Goal: Transaction & Acquisition: Purchase product/service

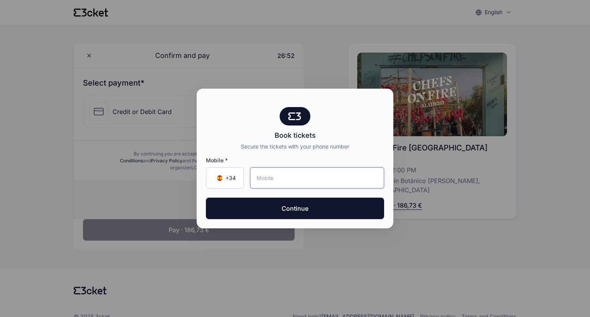
click at [267, 175] on input "tel" at bounding box center [317, 178] width 134 height 21
drag, startPoint x: 268, startPoint y: 177, endPoint x: 274, endPoint y: 177, distance: 5.4
click at [274, 177] on input "671 67 53 83" at bounding box center [317, 178] width 134 height 21
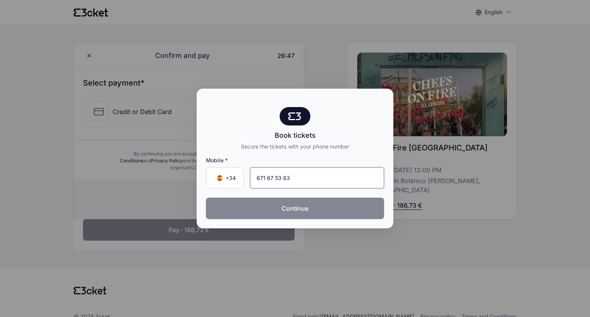
type input "671 67 53 83"
click at [313, 206] on button "Continue" at bounding box center [295, 209] width 178 height 22
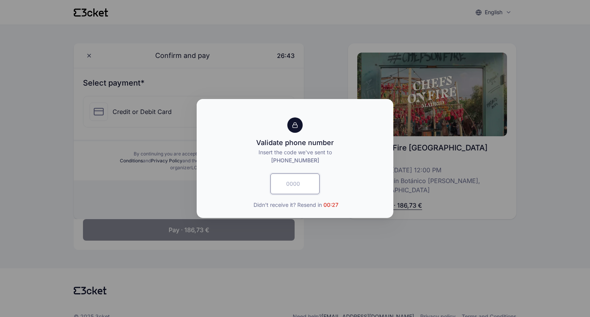
click at [309, 187] on input "text" at bounding box center [295, 184] width 49 height 21
type input "8196"
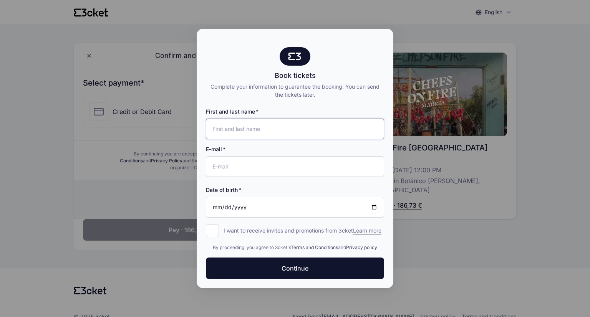
click at [263, 132] on input "First and last name" at bounding box center [295, 129] width 178 height 21
type input "Clara Amorin Reinoso"
click at [264, 165] on input "E-mail" at bounding box center [295, 166] width 178 height 21
type input "[EMAIL_ADDRESS][DOMAIN_NAME]"
click at [263, 206] on input "Date of birth" at bounding box center [295, 207] width 178 height 21
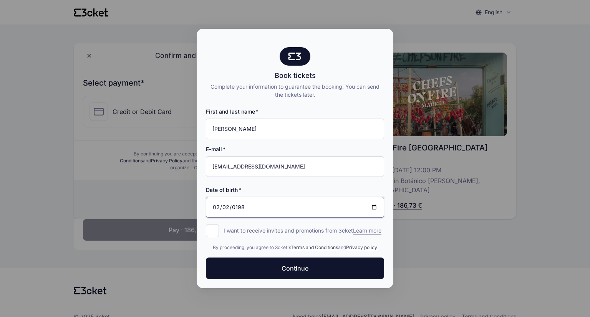
type input "1989-02-02"
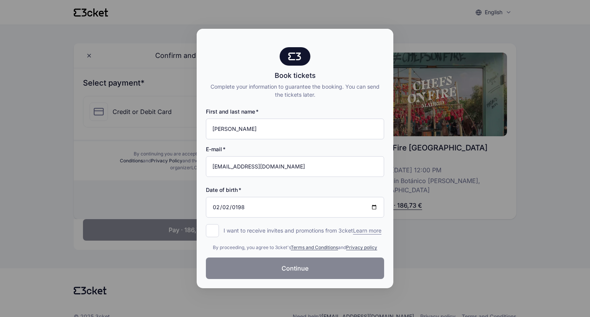
click at [257, 271] on button "Continue" at bounding box center [295, 269] width 178 height 22
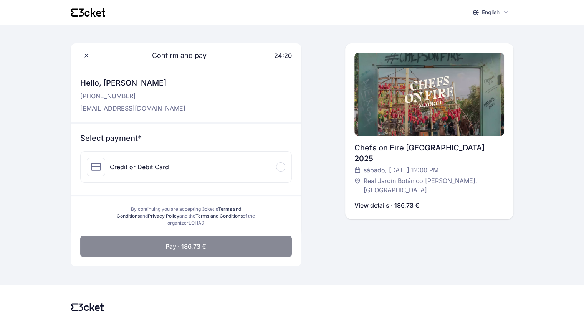
click at [284, 170] on div "Credit or Debit Card" at bounding box center [186, 167] width 211 height 31
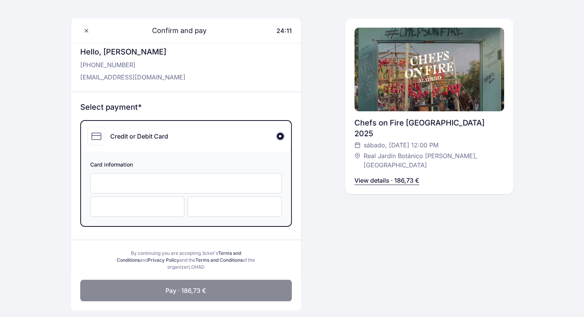
scroll to position [104, 0]
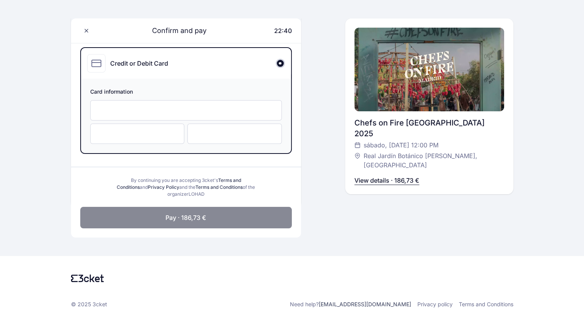
click at [158, 129] on div at bounding box center [137, 134] width 95 height 20
click at [219, 221] on button "Pay · 186,73 €" at bounding box center [186, 218] width 212 height 22
